Goal: Navigation & Orientation: Find specific page/section

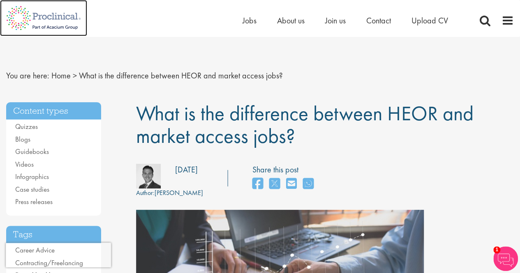
click at [63, 16] on img at bounding box center [43, 18] width 87 height 36
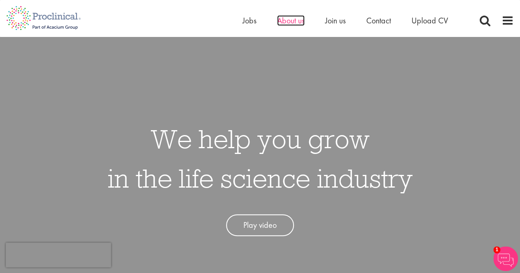
click at [294, 23] on span "About us" at bounding box center [291, 20] width 28 height 11
